Goal: Information Seeking & Learning: Learn about a topic

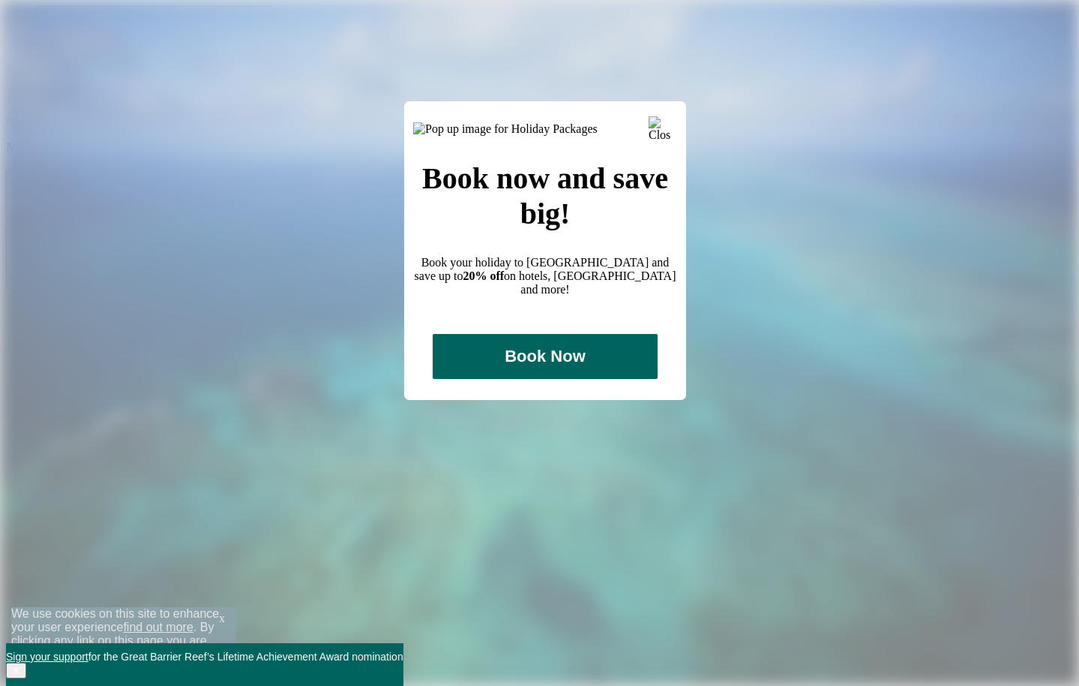
click at [663, 122] on img at bounding box center [660, 127] width 23 height 23
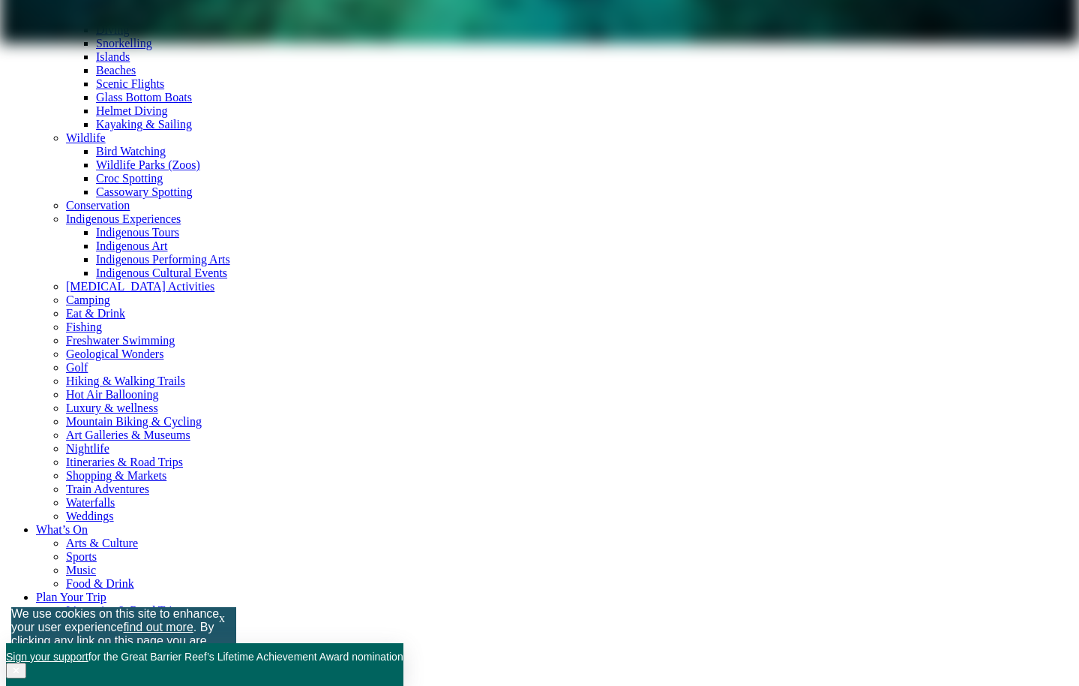
scroll to position [0, 0]
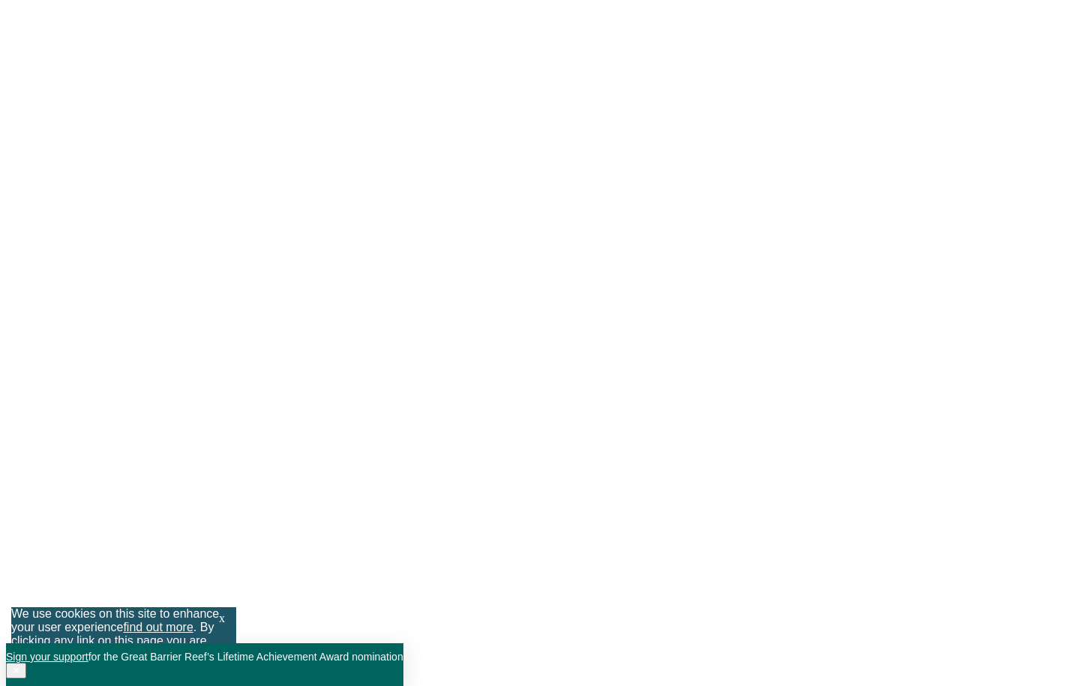
scroll to position [3878, 0]
